Goal: Download file/media

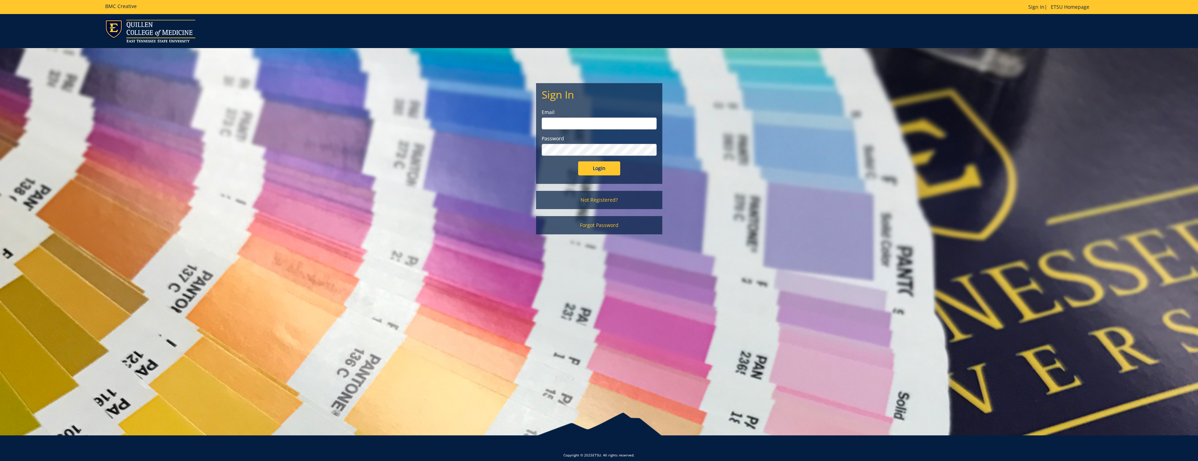
type input "[PERSON_NAME][EMAIL_ADDRESS][DOMAIN_NAME]"
click at [610, 171] on input "Login" at bounding box center [599, 168] width 42 height 14
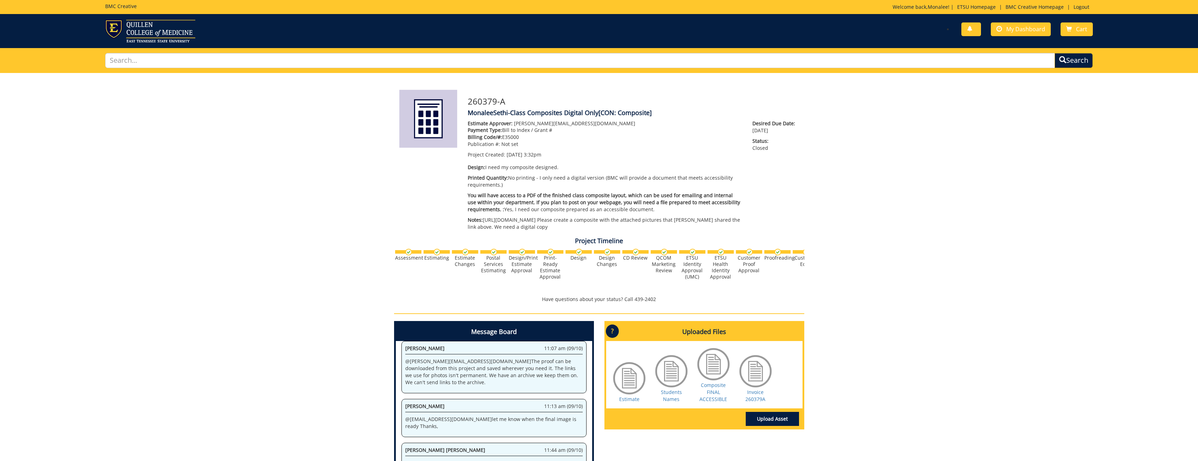
scroll to position [115, 0]
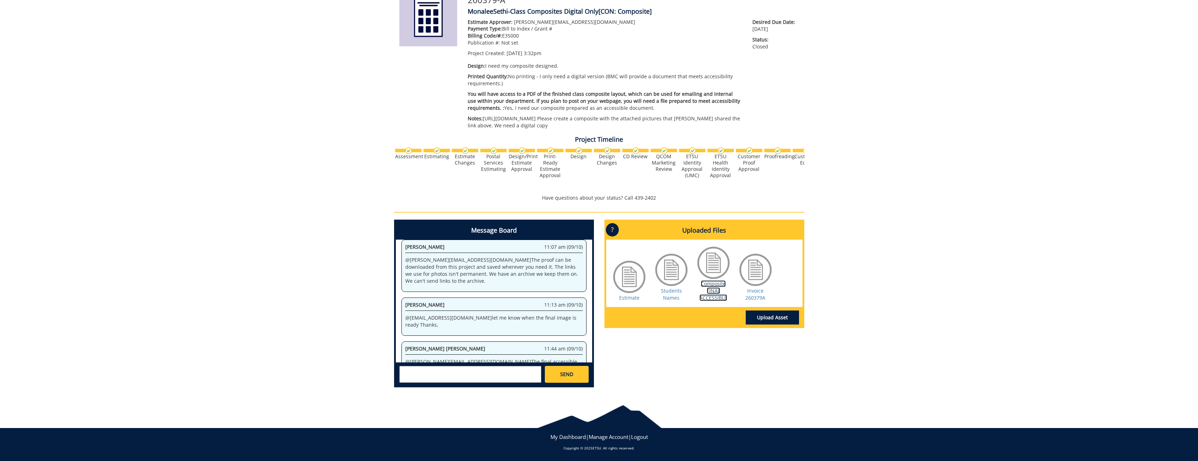
click at [707, 294] on link "Composite FINAL ACCESSIBLE" at bounding box center [713, 290] width 28 height 21
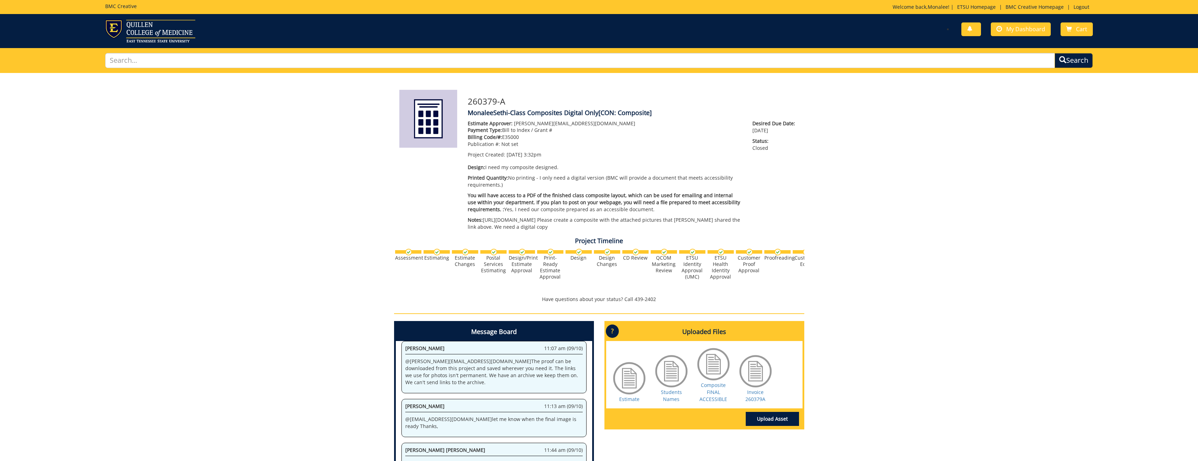
scroll to position [115, 0]
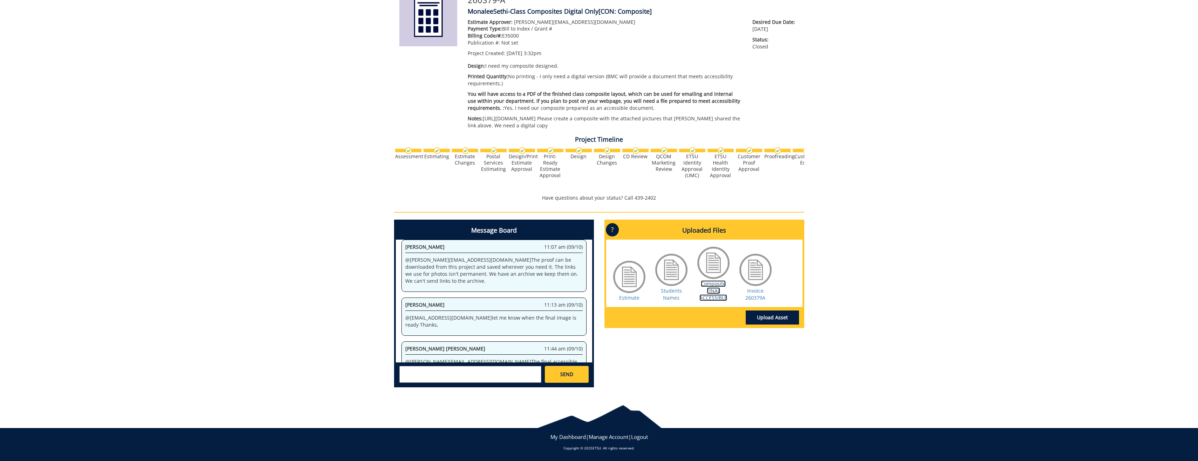
click at [708, 282] on link "Composite FINAL ACCESSIBLE" at bounding box center [713, 290] width 28 height 21
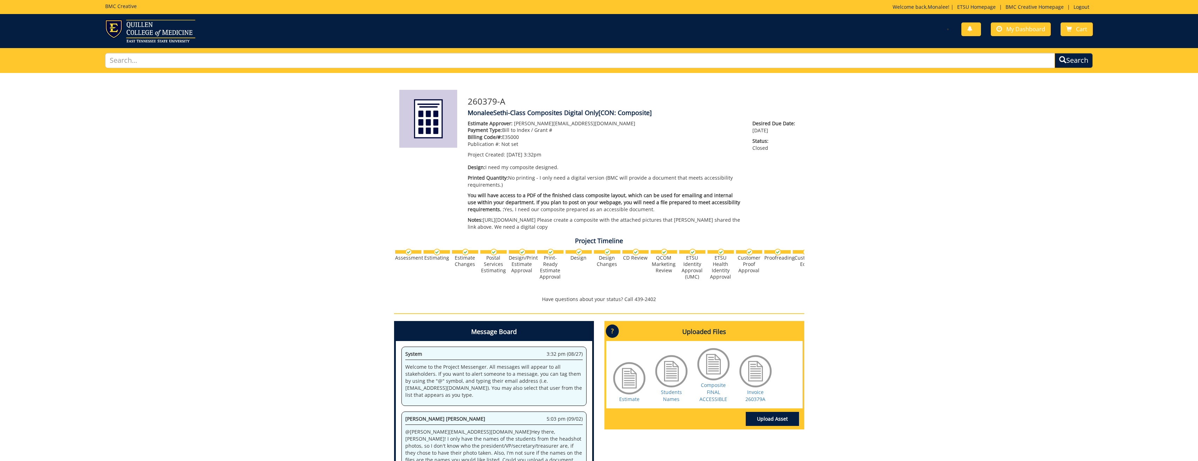
scroll to position [514, 0]
